Goal: Task Accomplishment & Management: Use online tool/utility

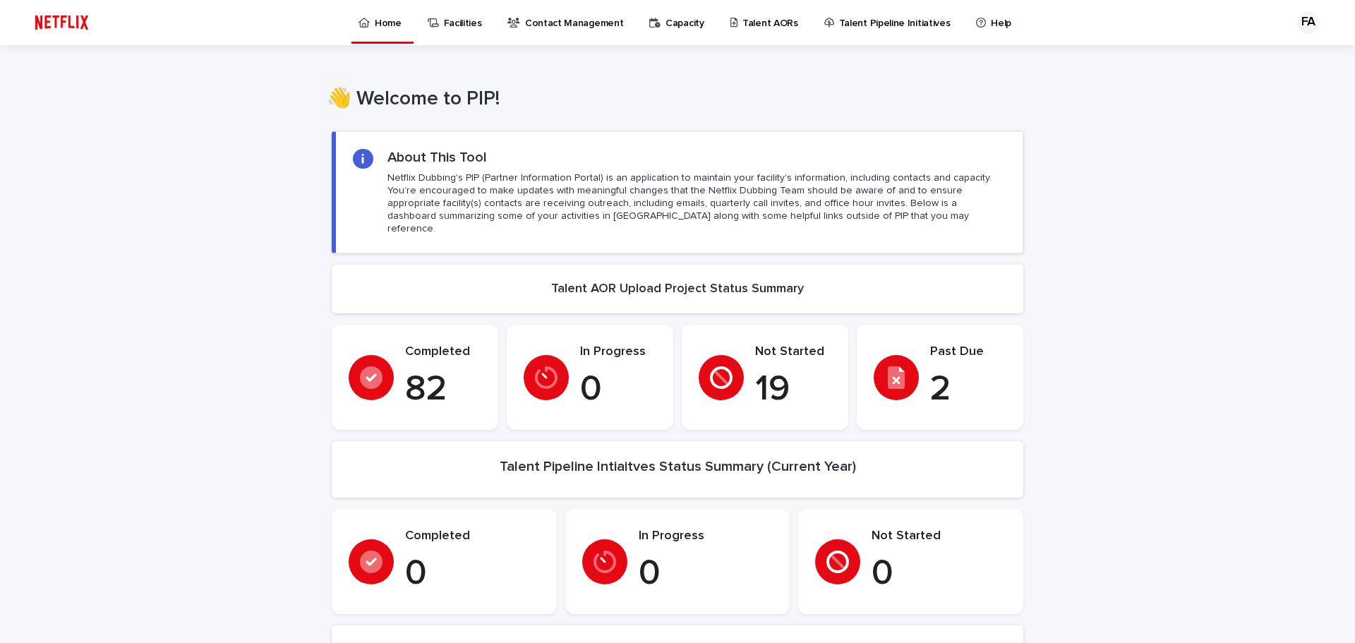
click at [739, 30] on link "Talent AORs" at bounding box center [767, 22] width 76 height 44
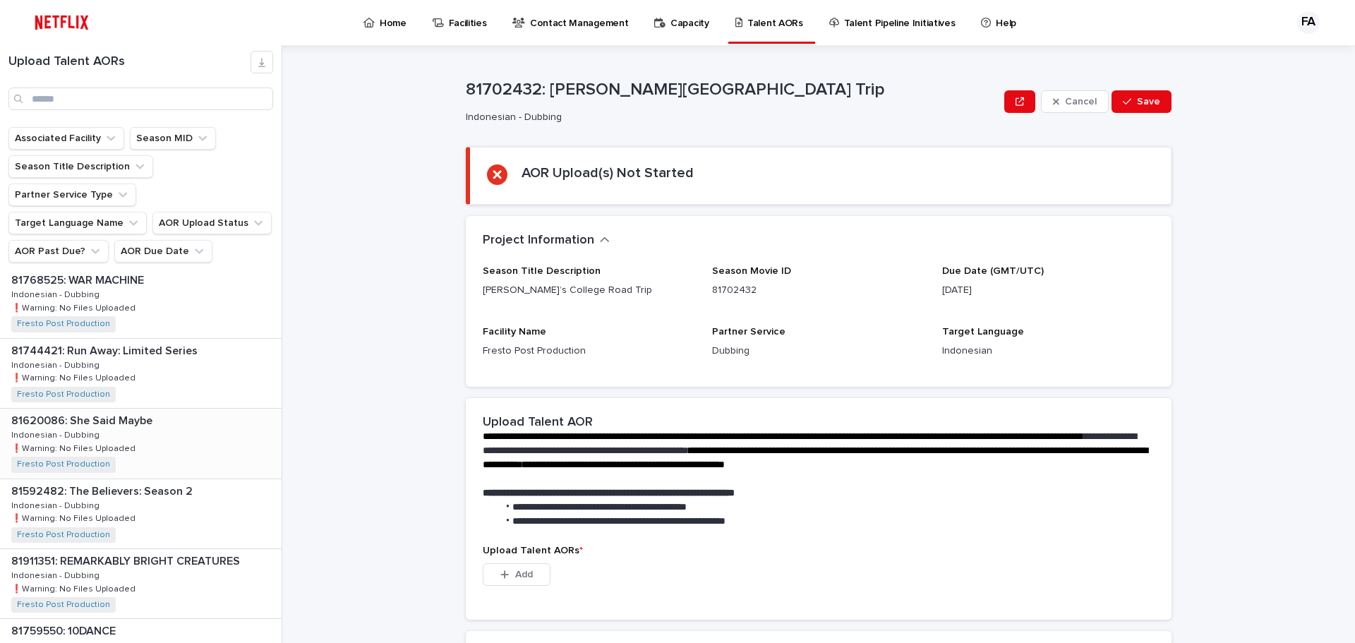
scroll to position [847, 0]
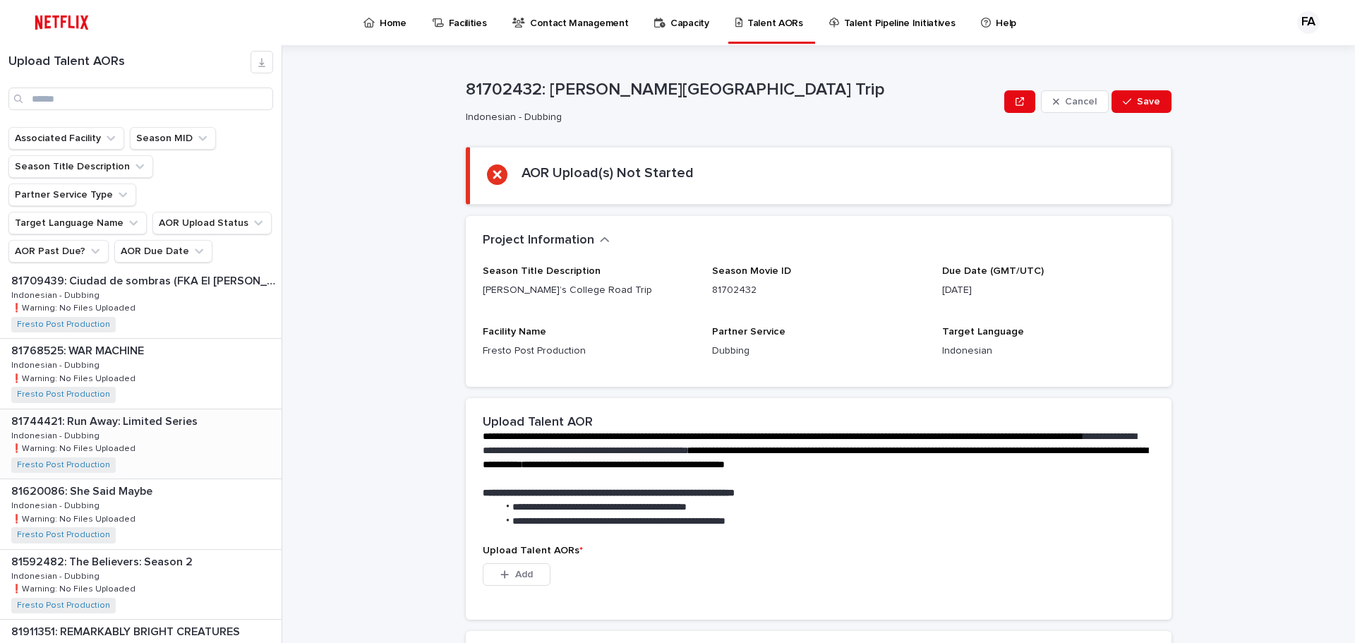
click at [150, 482] on p "81620086: She Said Maybe" at bounding box center [83, 490] width 144 height 16
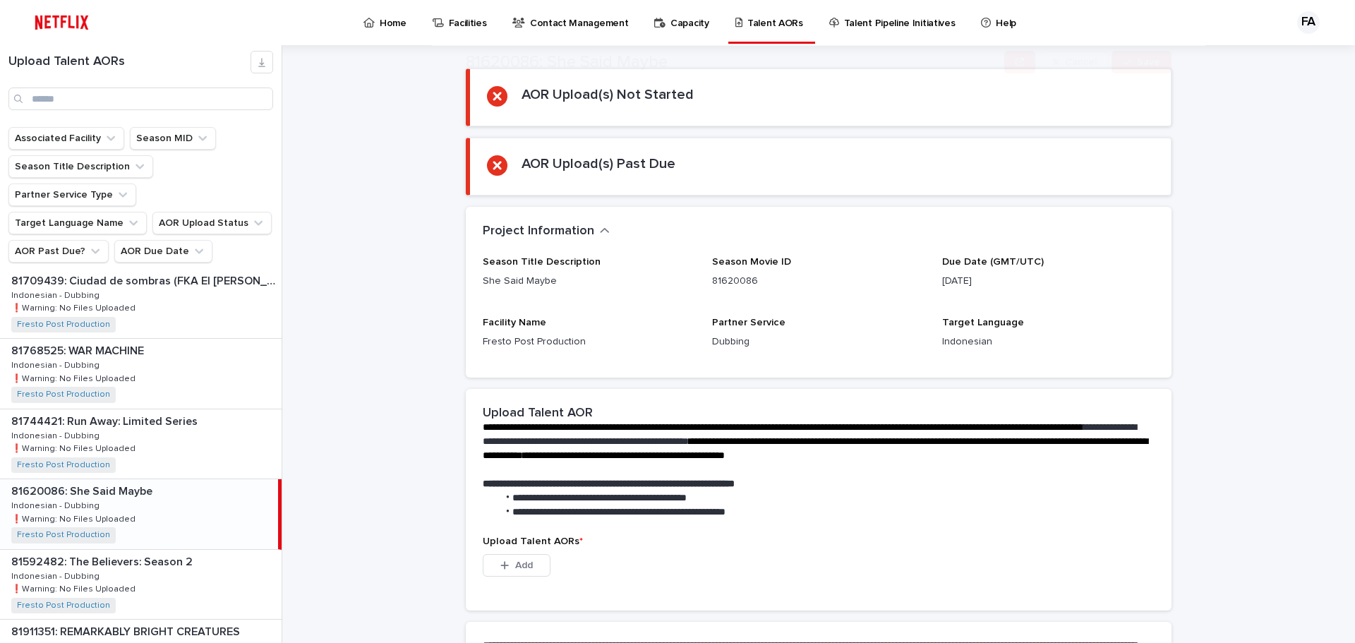
scroll to position [272, 0]
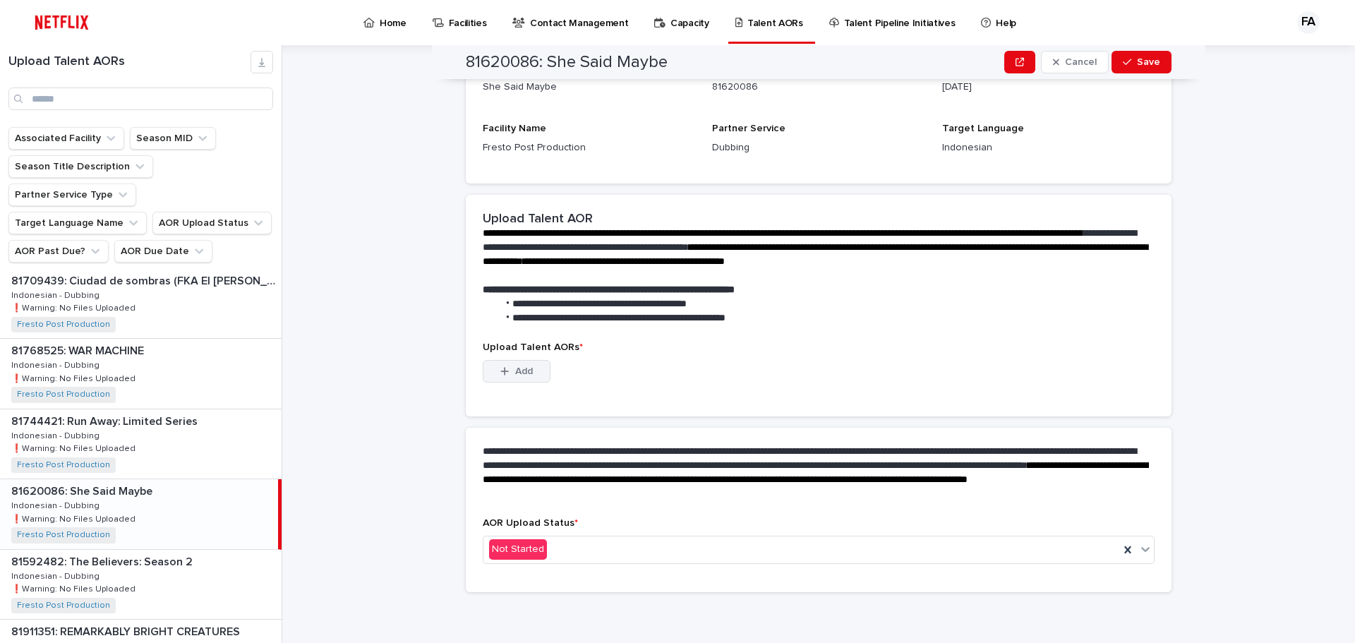
click at [527, 376] on span "Add" at bounding box center [524, 371] width 18 height 10
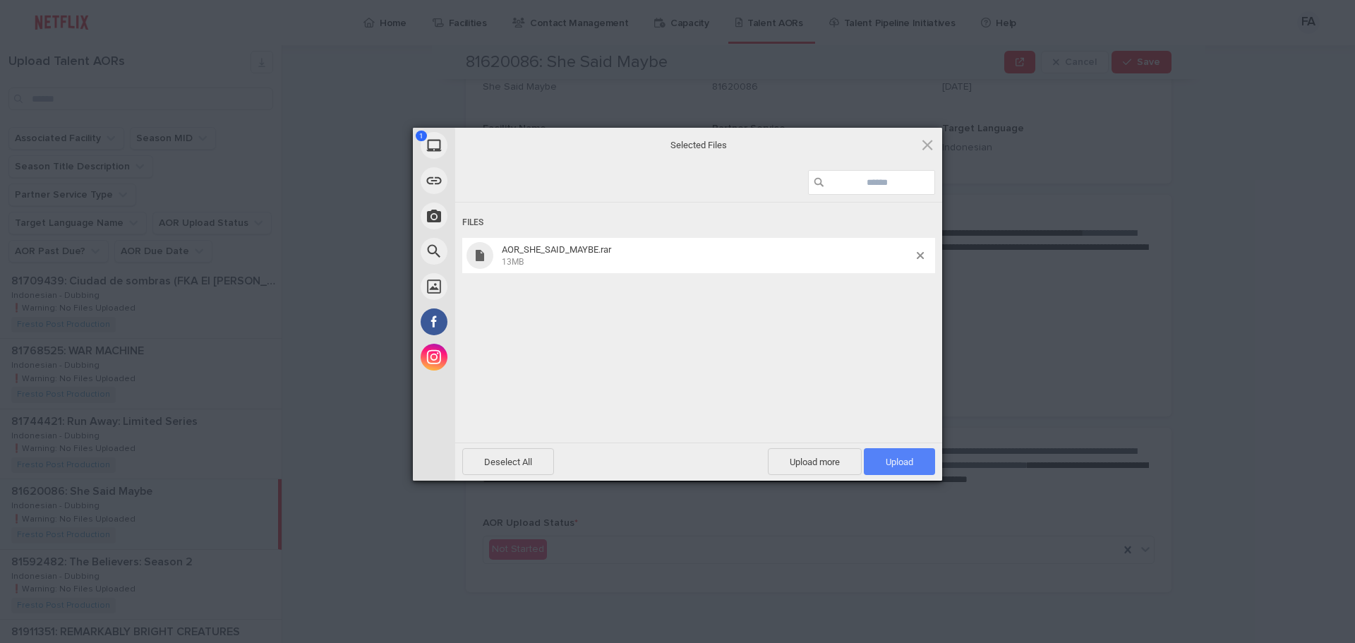
click at [907, 457] on span "Upload 1" at bounding box center [900, 462] width 28 height 11
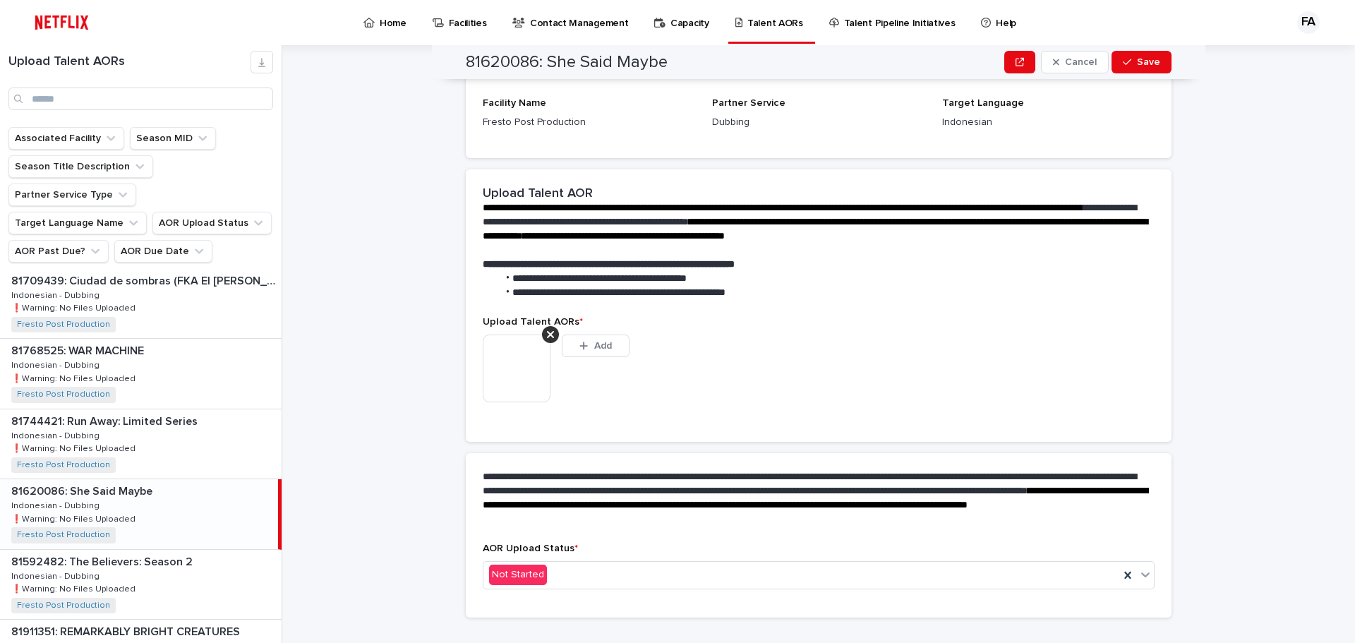
scroll to position [254, 0]
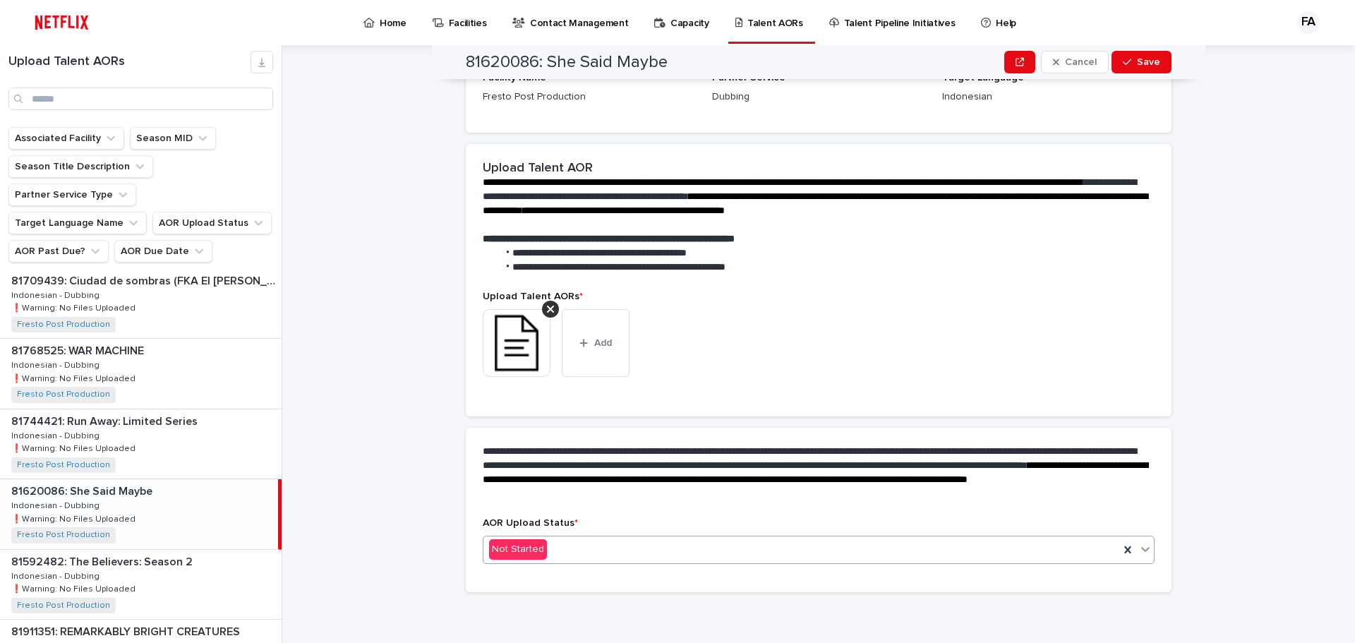
click at [1141, 551] on icon at bounding box center [1145, 549] width 8 height 5
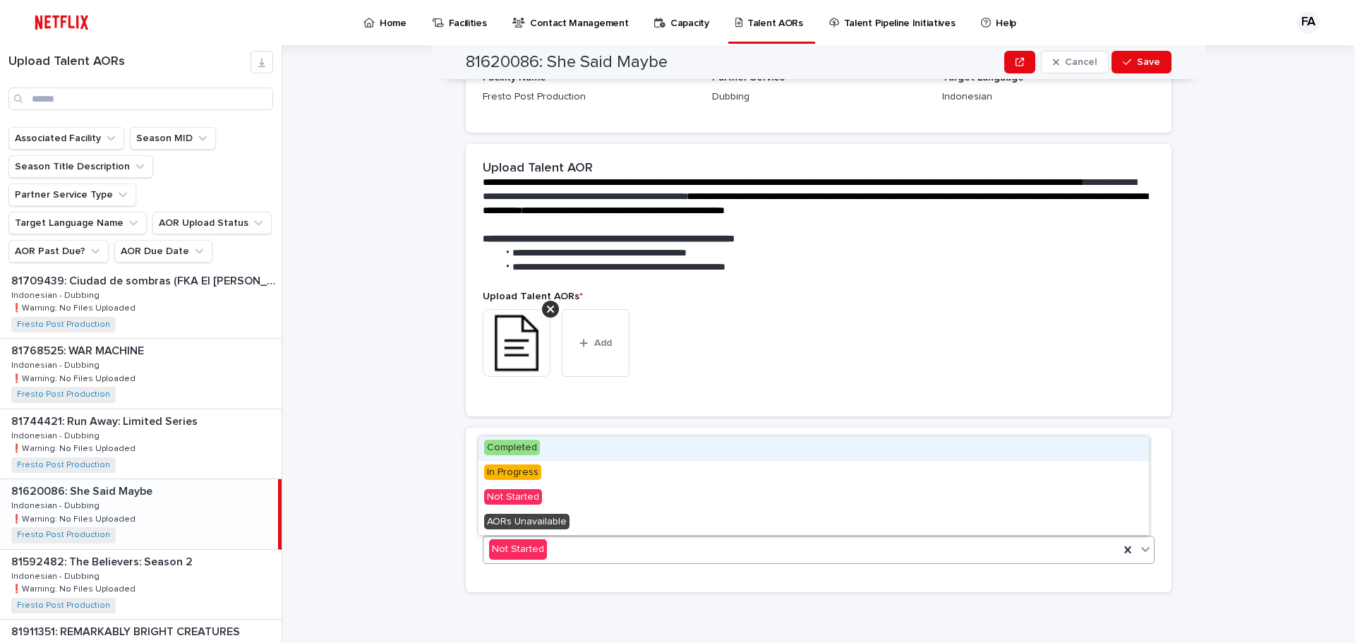
click at [543, 449] on div "Completed" at bounding box center [814, 448] width 671 height 25
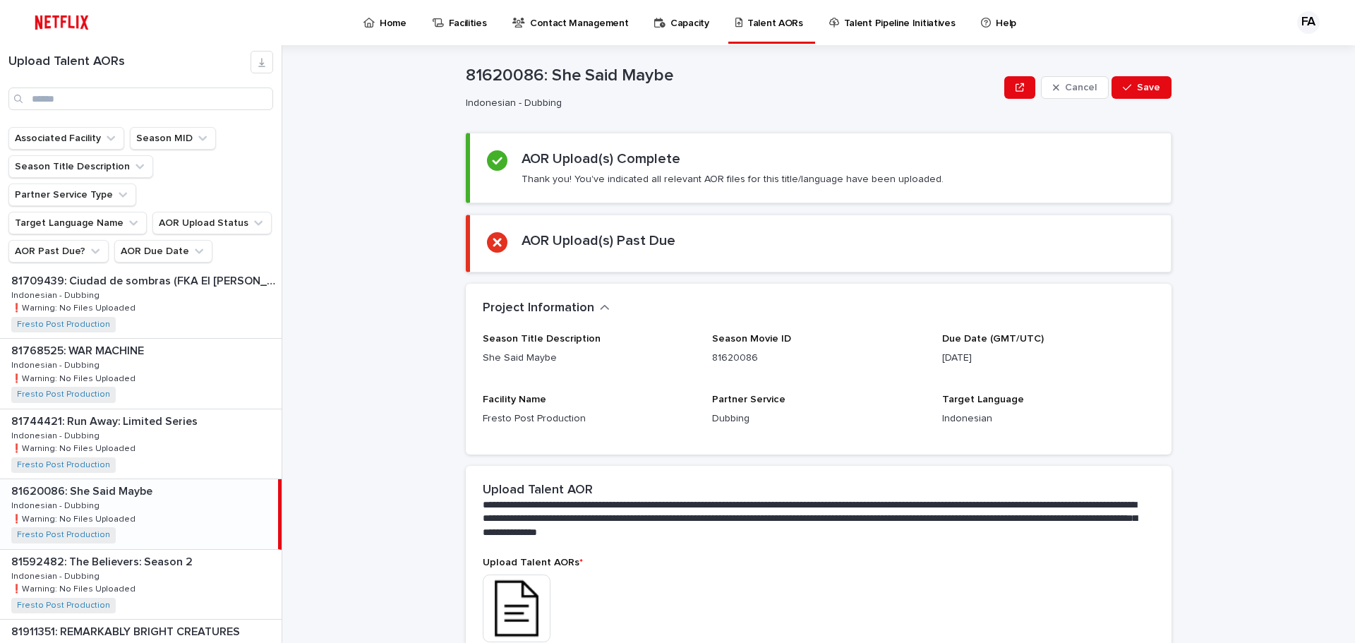
scroll to position [0, 0]
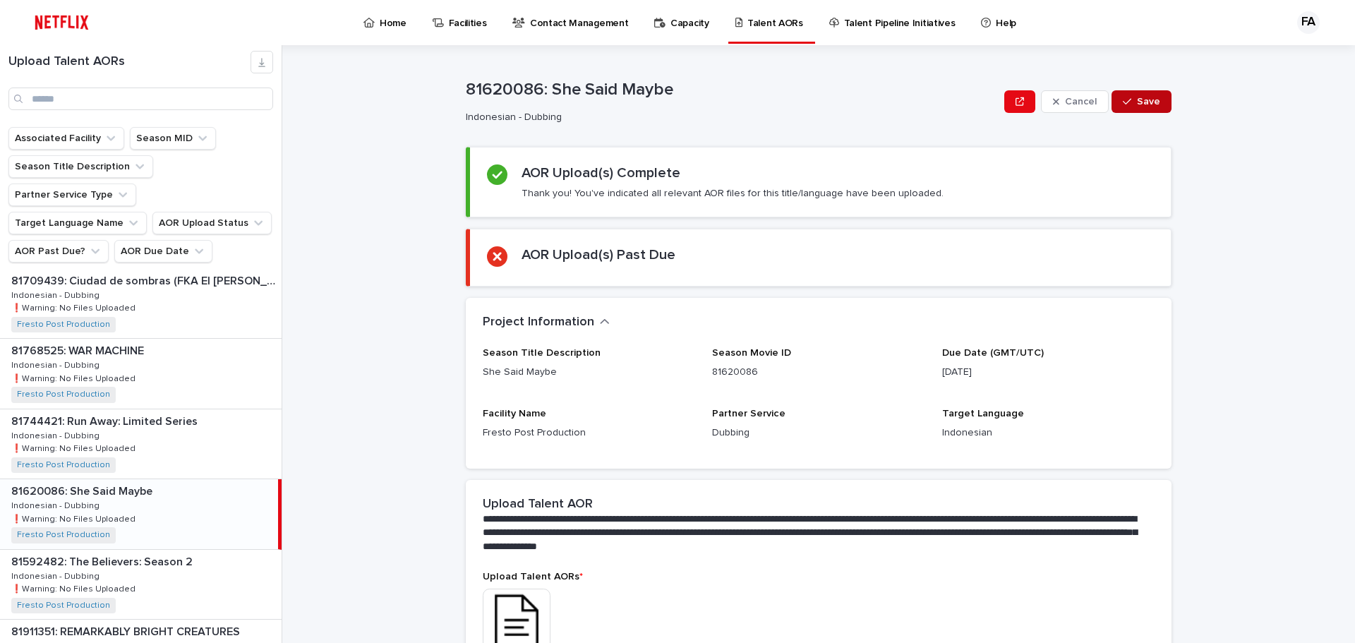
click at [1139, 105] on span "Save" at bounding box center [1148, 102] width 23 height 10
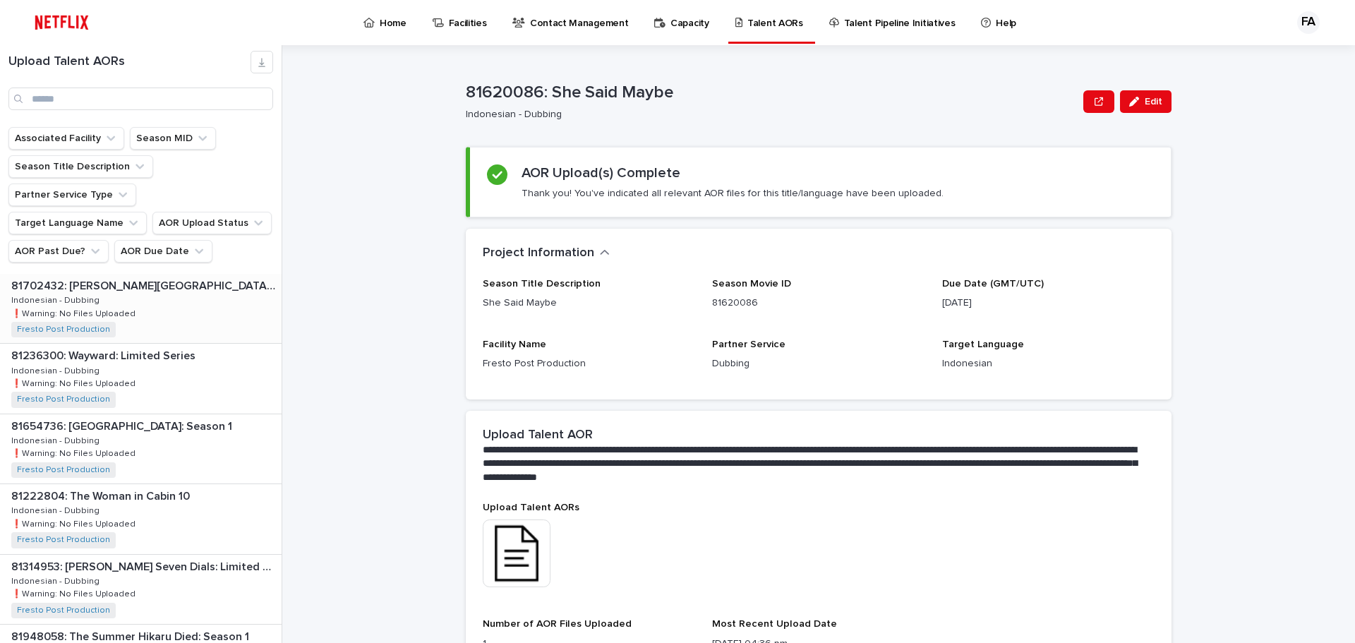
click at [179, 274] on div "81702432: [PERSON_NAME][GEOGRAPHIC_DATA] Trip 81702432: [PERSON_NAME]’s College…" at bounding box center [141, 308] width 282 height 69
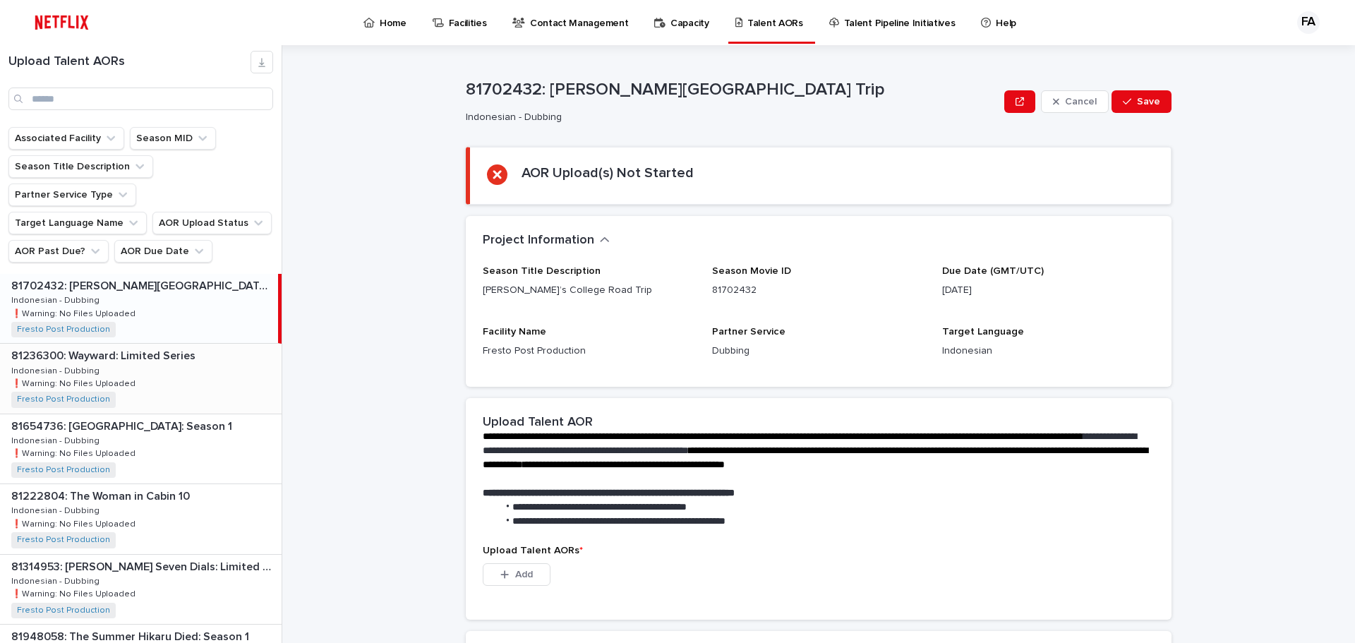
click at [174, 357] on div "81236300: Wayward: Limited Series 81236300: Wayward: Limited Series Indonesian …" at bounding box center [141, 378] width 282 height 69
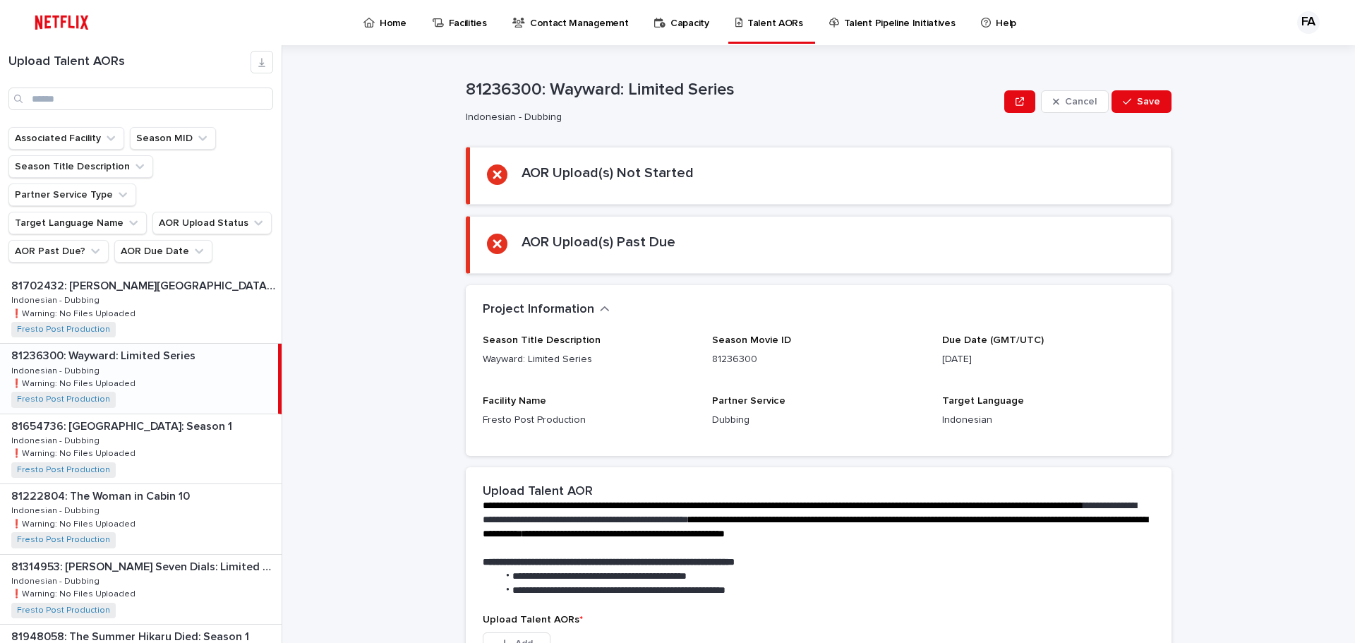
scroll to position [71, 0]
click at [195, 364] on div "81654736: [GEOGRAPHIC_DATA]: Season 1 81654736: [GEOGRAPHIC_DATA] Empire: Seaso…" at bounding box center [141, 378] width 282 height 69
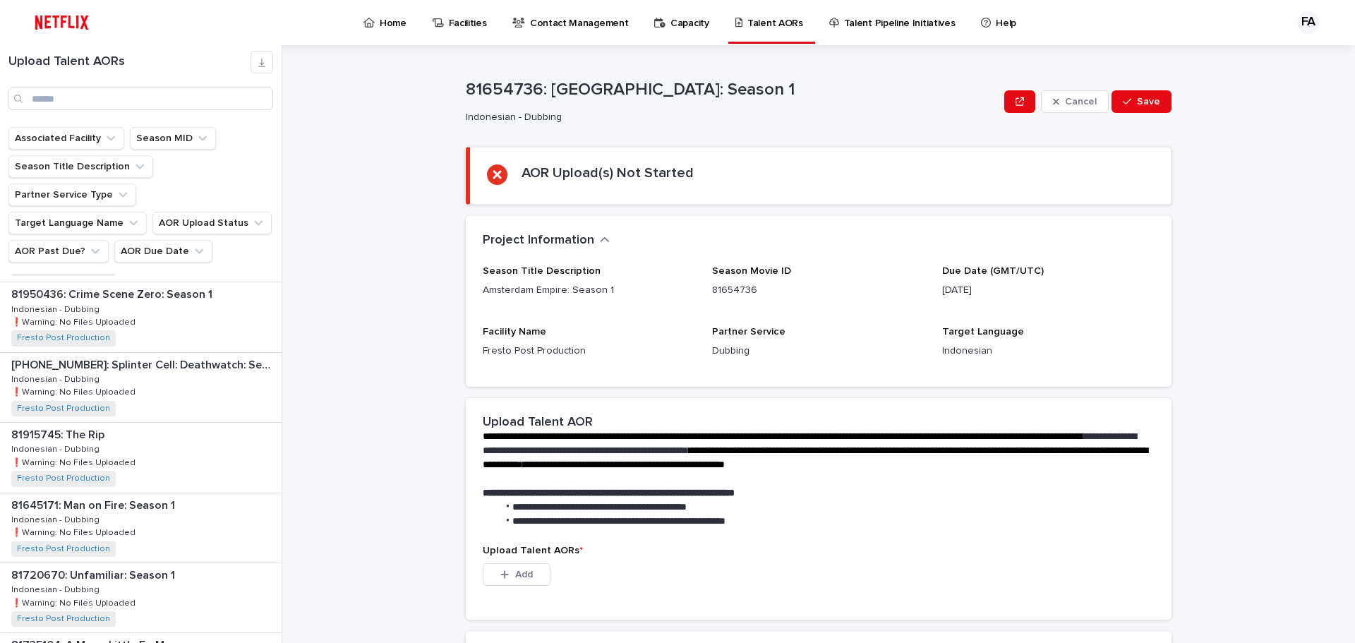
scroll to position [424, 0]
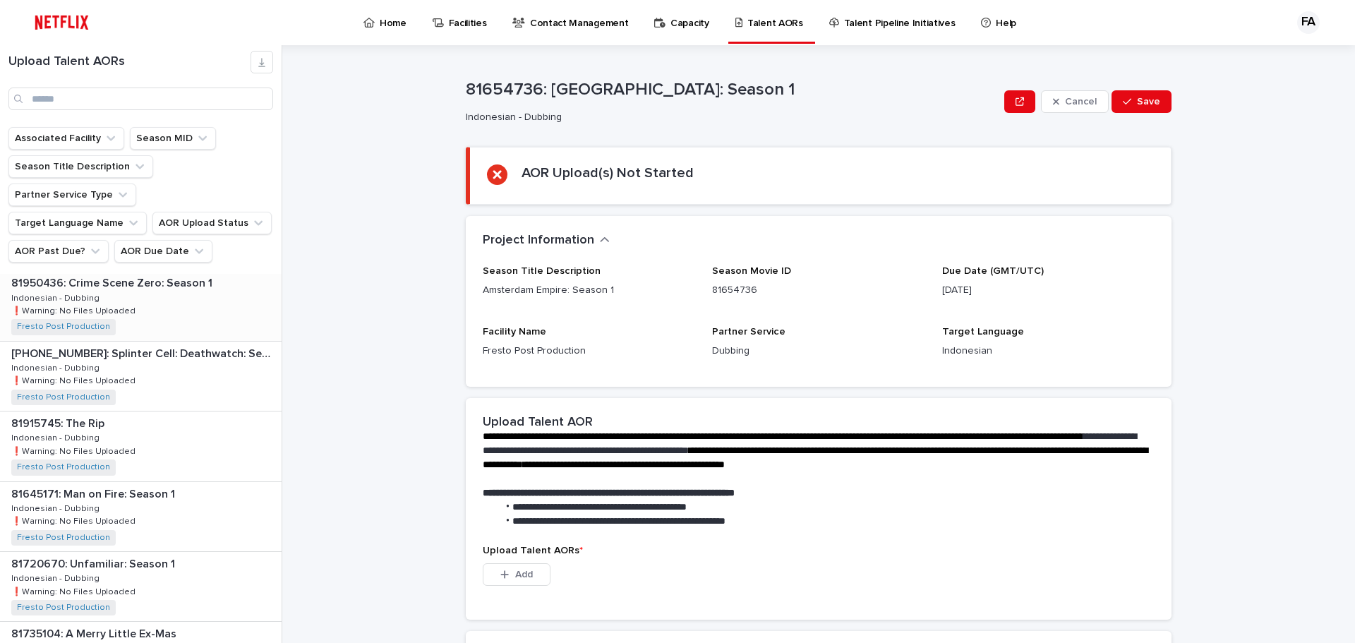
click at [189, 272] on div "81950436: Crime Scene Zero: Season 1 81950436: Crime Scene Zero: Season 1 Indon…" at bounding box center [141, 305] width 282 height 69
